Goal: Navigation & Orientation: Understand site structure

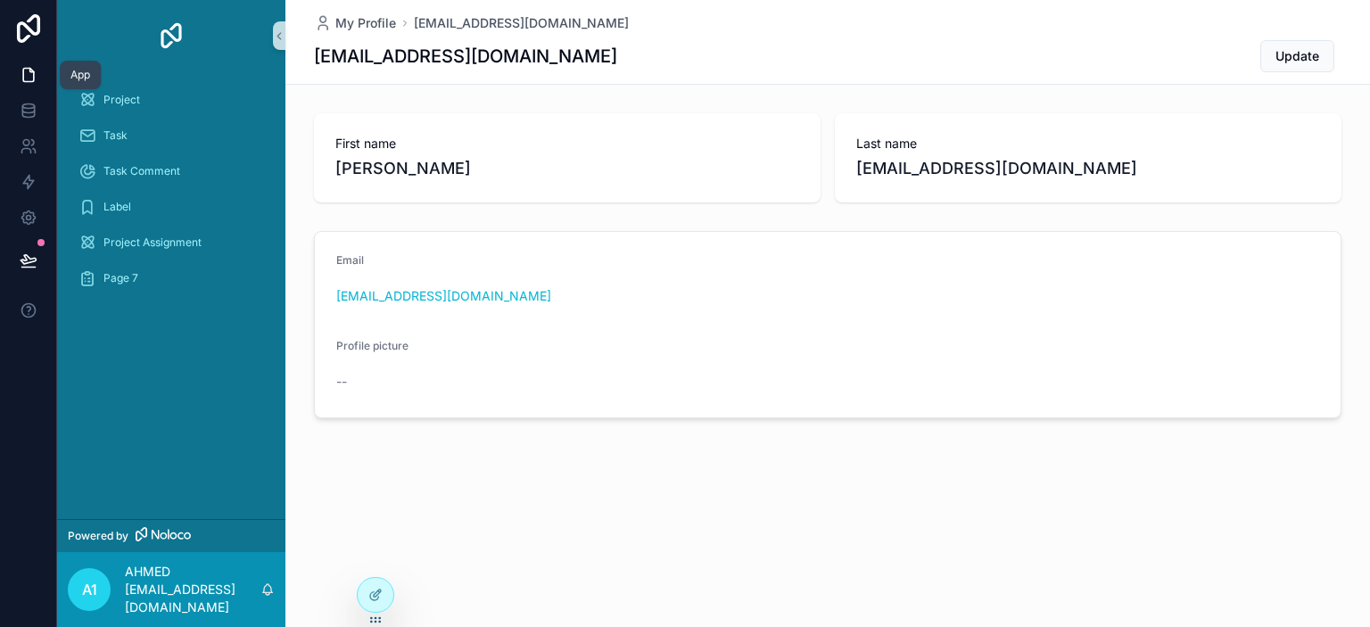
click at [28, 89] on link at bounding box center [28, 75] width 56 height 36
click at [35, 120] on link at bounding box center [28, 111] width 56 height 36
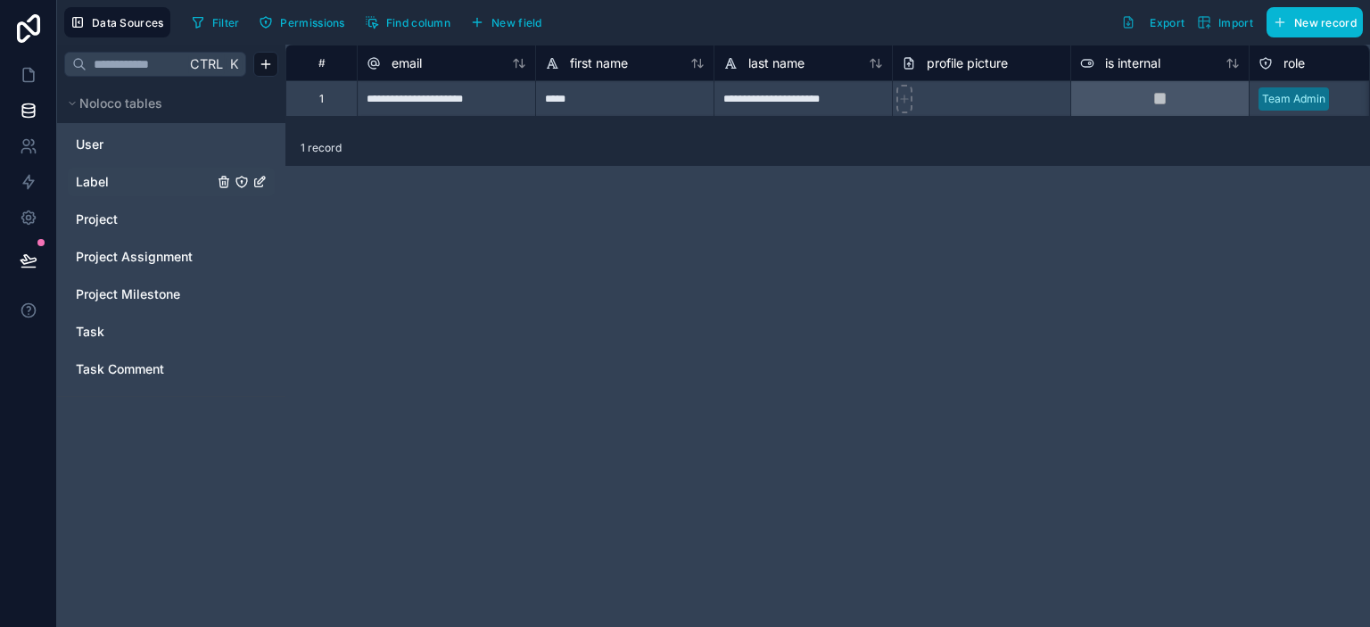
click at [148, 180] on link "Label" at bounding box center [144, 182] width 137 height 18
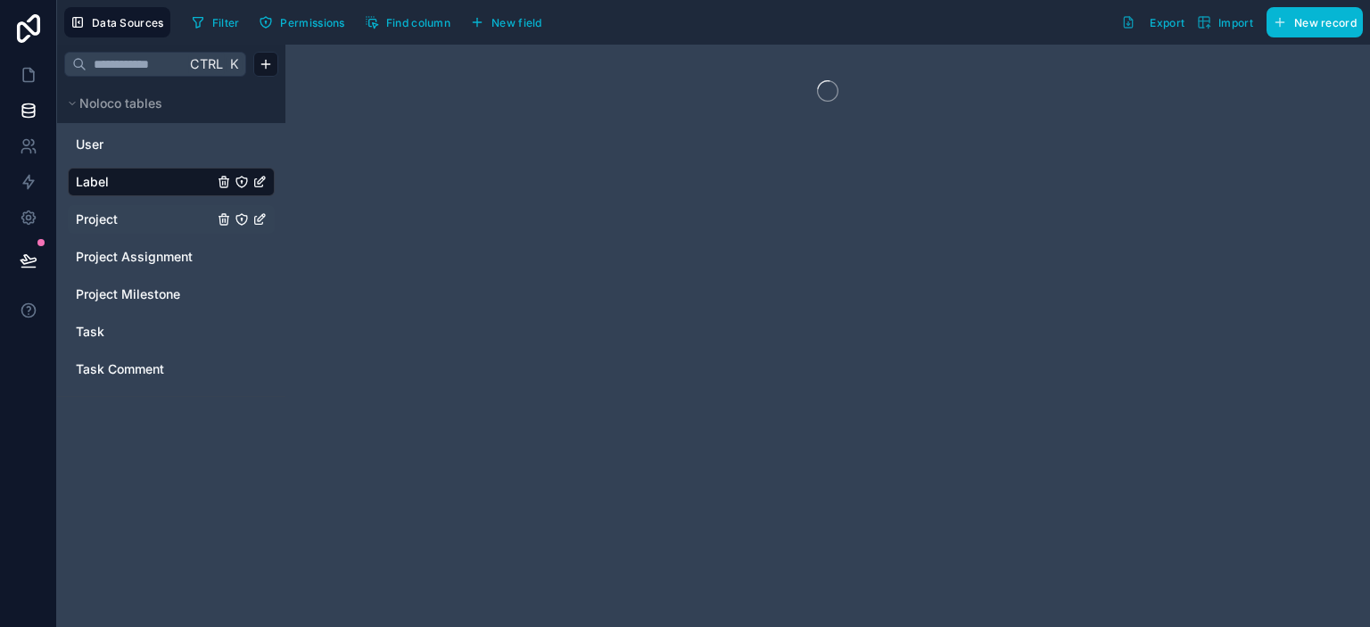
click at [150, 209] on div "Project" at bounding box center [171, 219] width 207 height 29
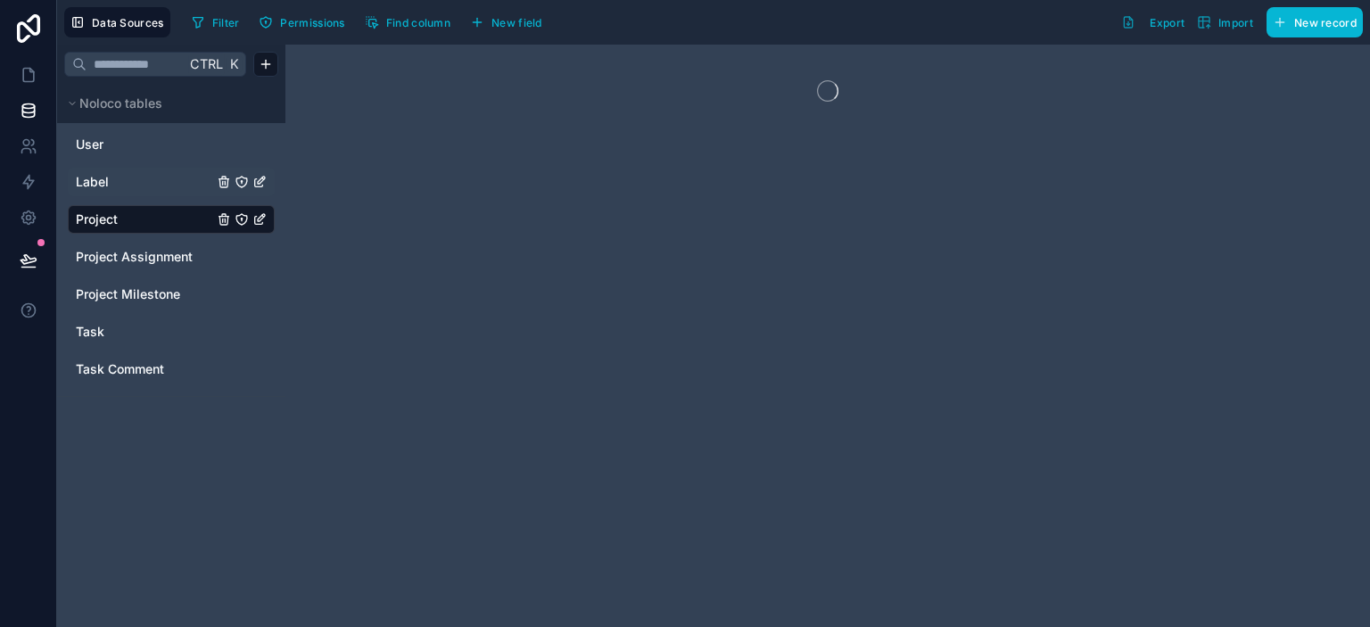
click at [153, 243] on div "Project Assignment" at bounding box center [171, 257] width 207 height 29
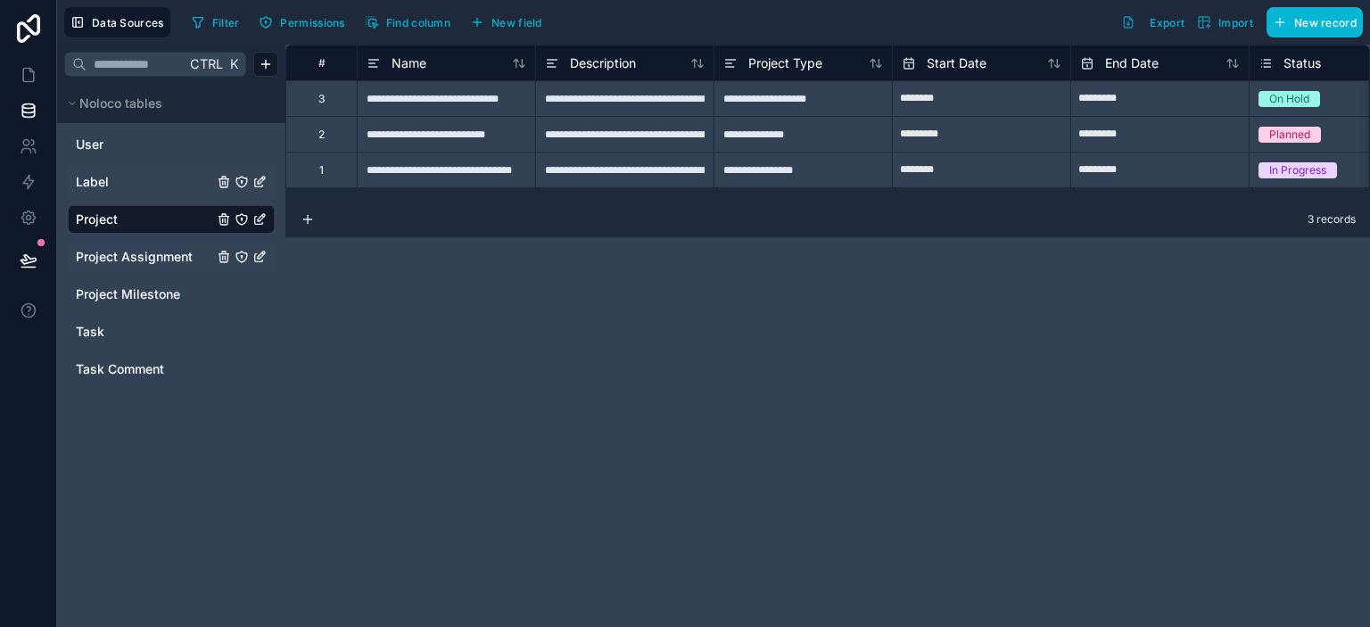
click at [152, 253] on span "Project Assignment" at bounding box center [134, 257] width 117 height 18
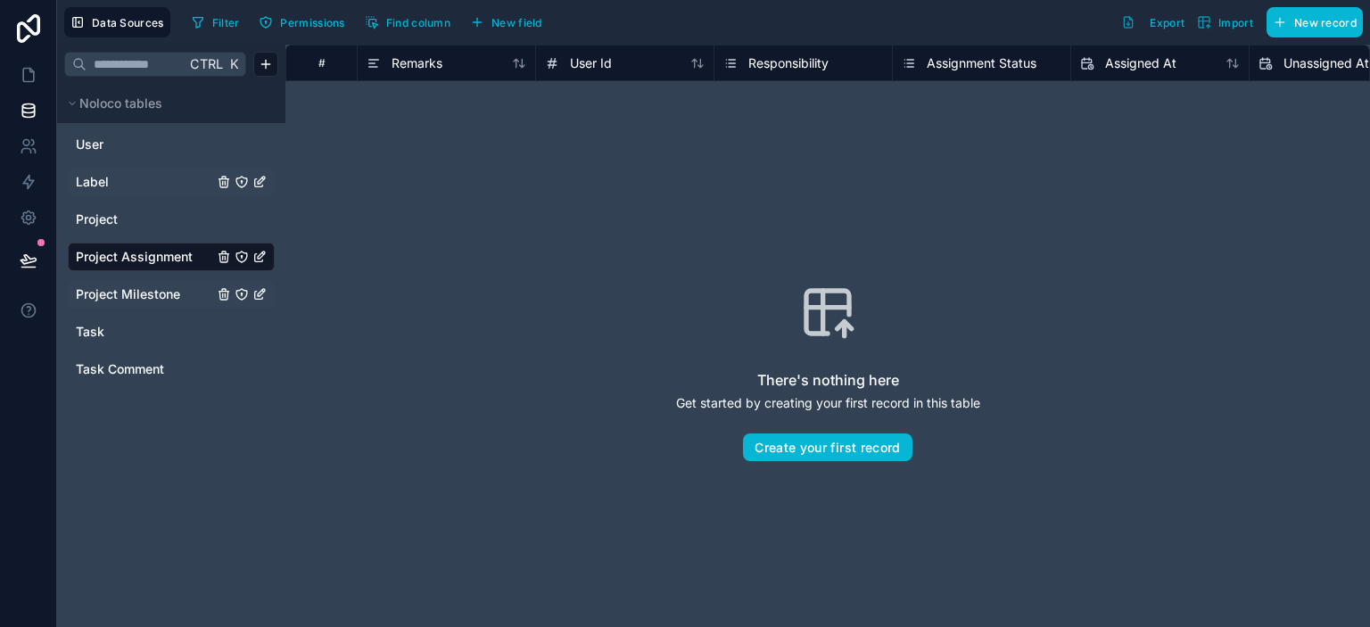
click at [153, 294] on span "Project Milestone" at bounding box center [128, 295] width 104 height 18
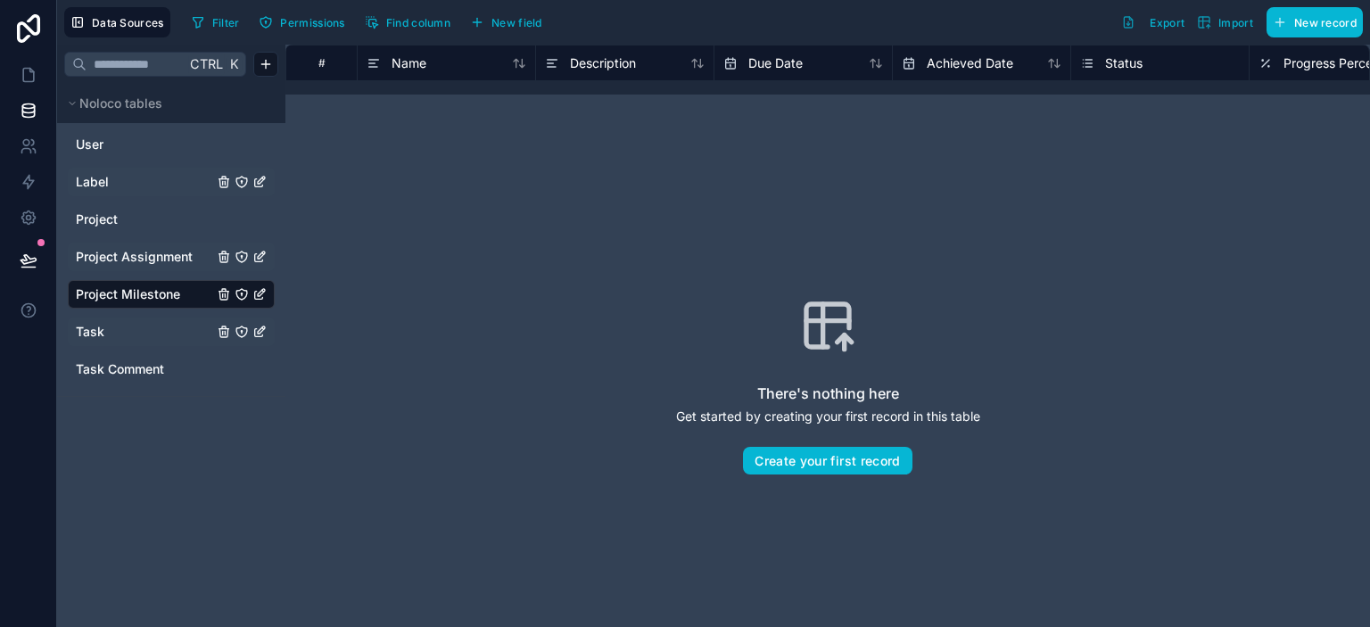
click at [160, 337] on link "Task" at bounding box center [144, 332] width 137 height 18
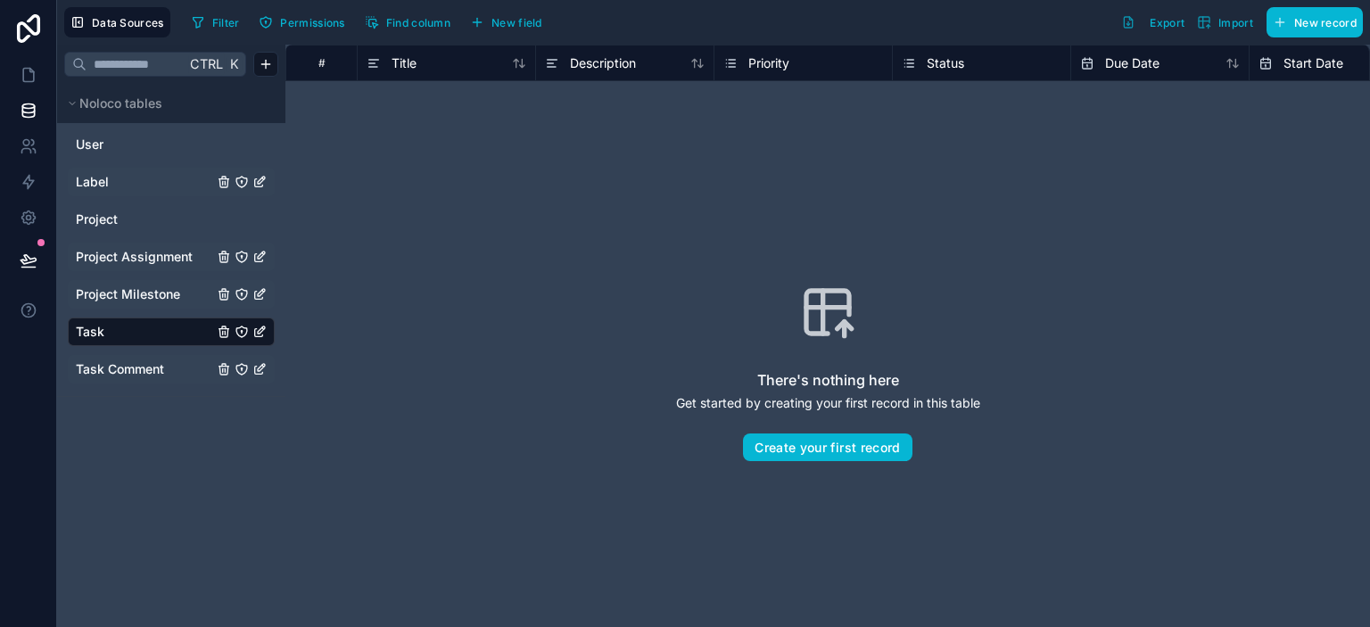
click at [165, 363] on link "Task Comment" at bounding box center [144, 369] width 137 height 18
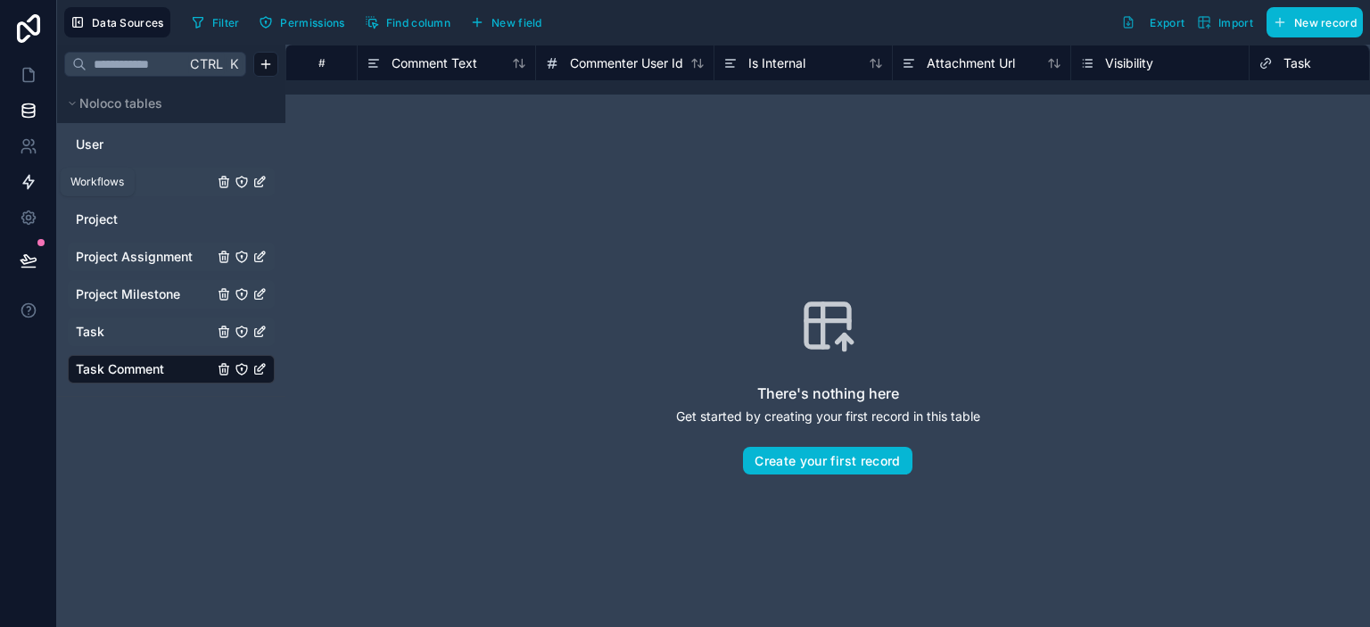
click at [30, 183] on icon at bounding box center [28, 182] width 11 height 13
